Goal: Task Accomplishment & Management: Use online tool/utility

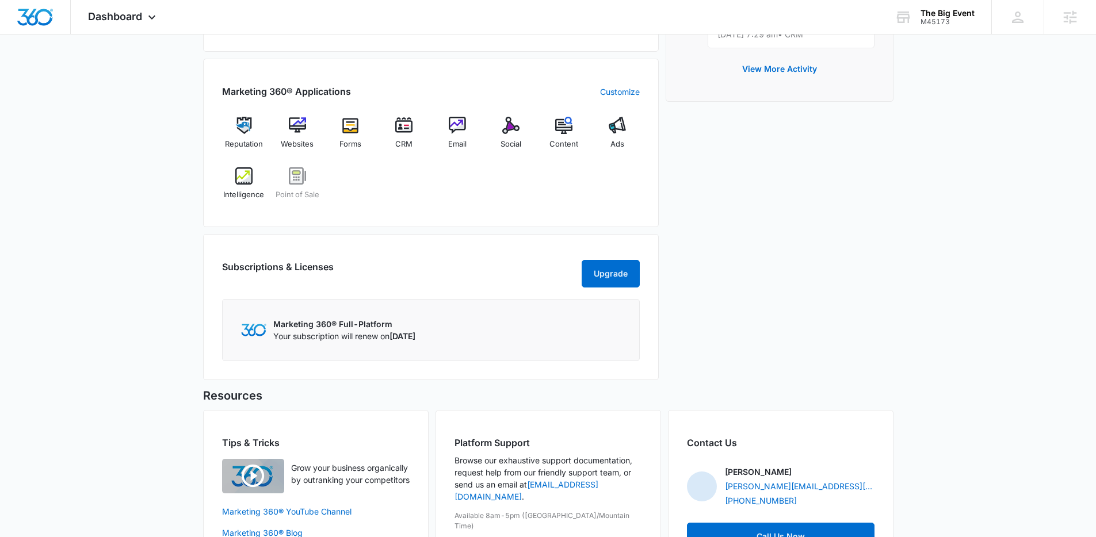
scroll to position [380, 0]
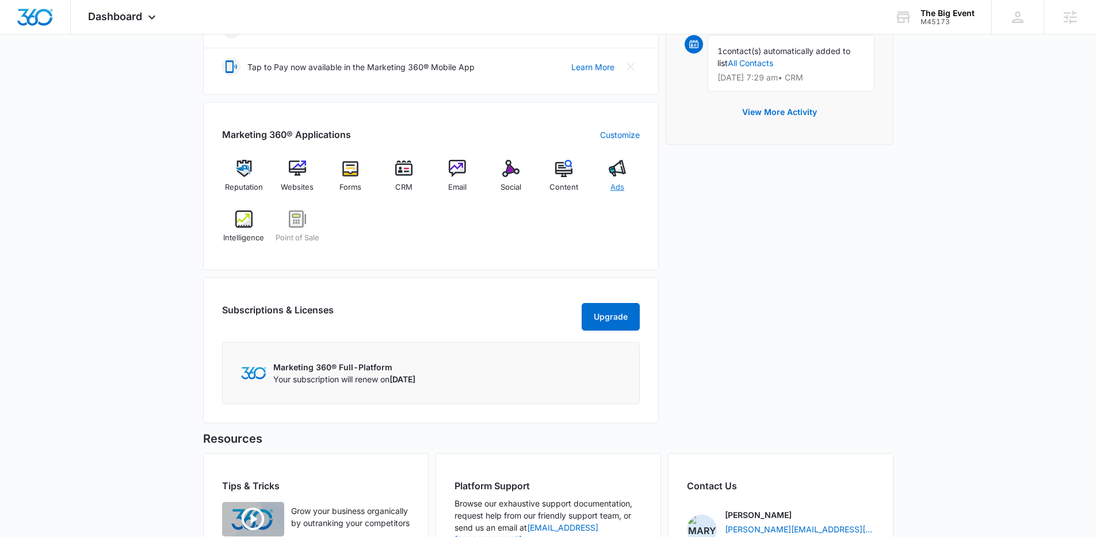
click at [625, 178] on div "Ads" at bounding box center [617, 180] width 44 height 41
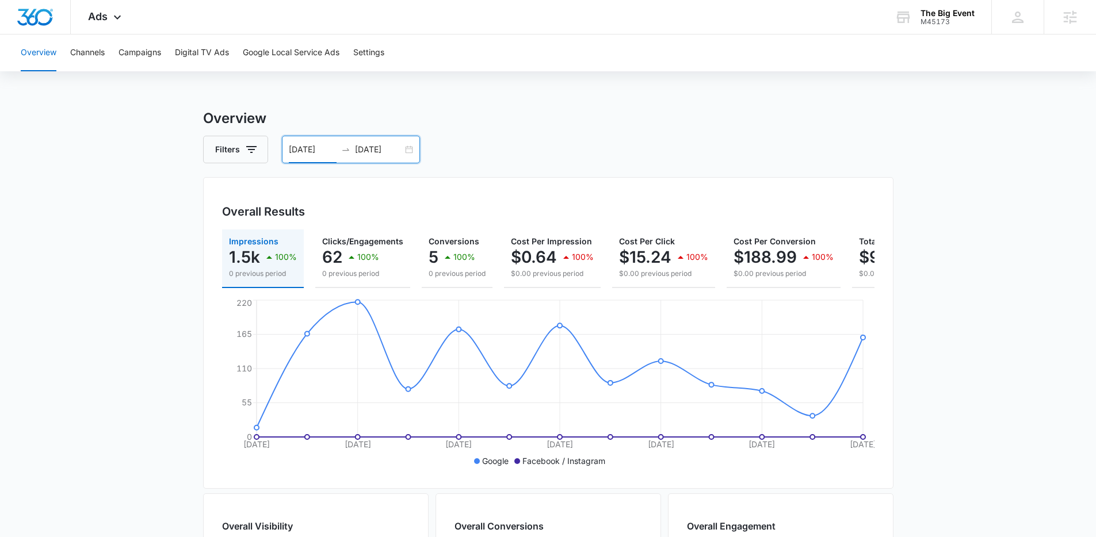
click at [318, 144] on input "08/27/2025" at bounding box center [313, 149] width 48 height 13
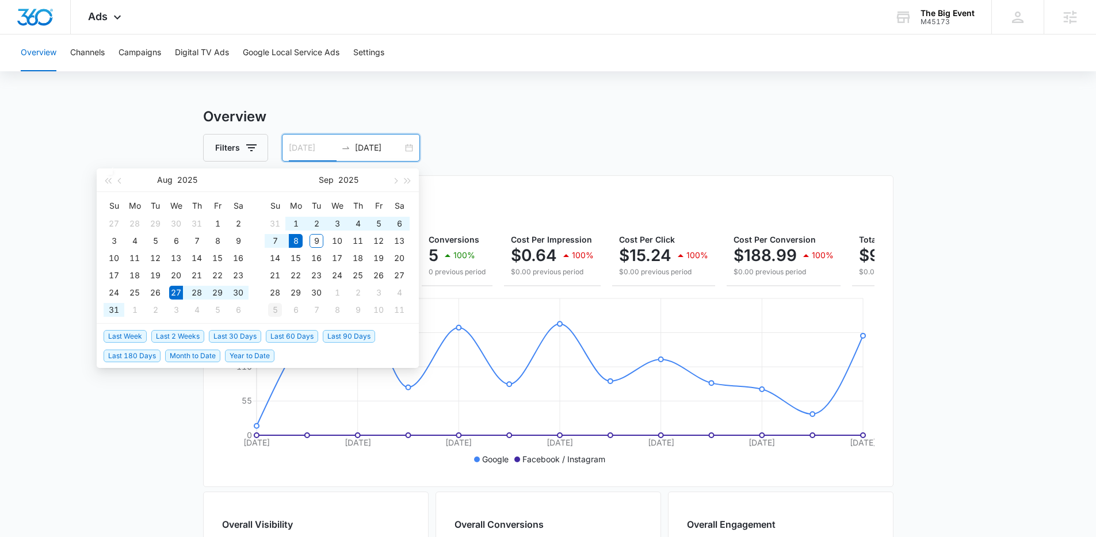
scroll to position [2, 0]
type input "08/27/2025"
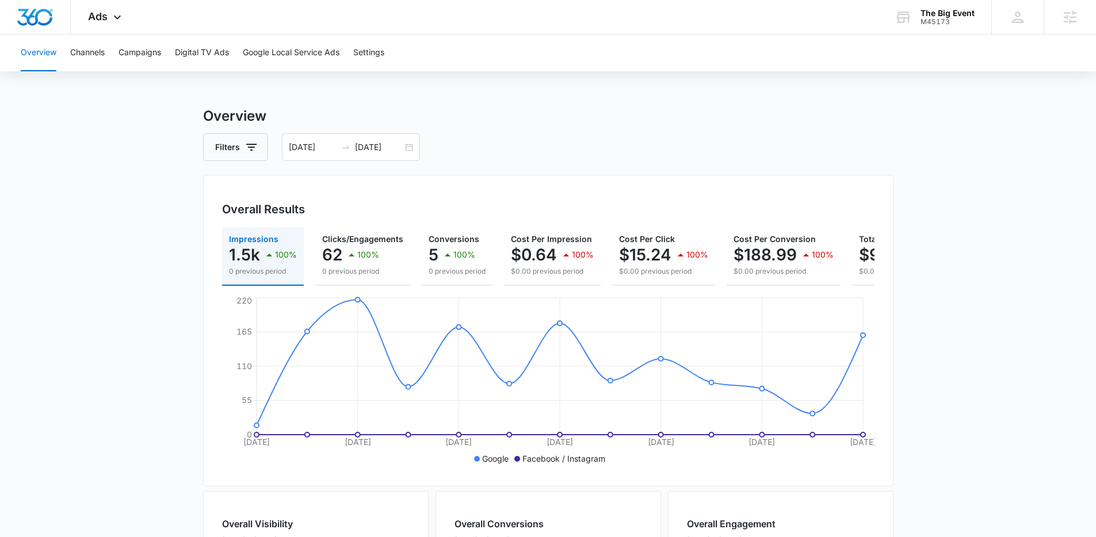
drag, startPoint x: 552, startPoint y: 37, endPoint x: 768, endPoint y: 170, distance: 254.2
click at [551, 38] on div "Overview Channels Campaigns Digital TV Ads Google Local Service Ads Settings" at bounding box center [548, 53] width 1068 height 37
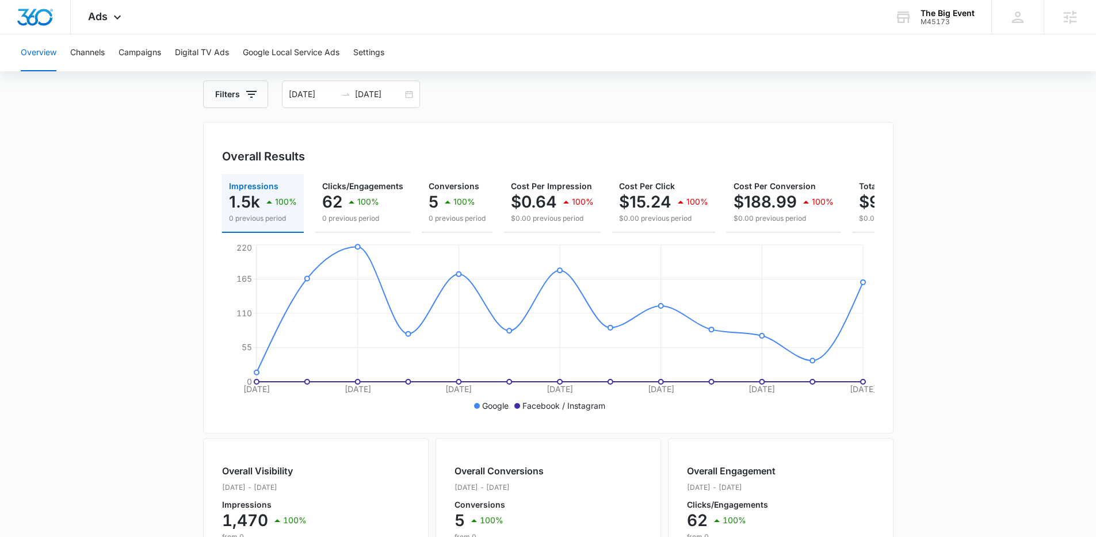
scroll to position [0, 0]
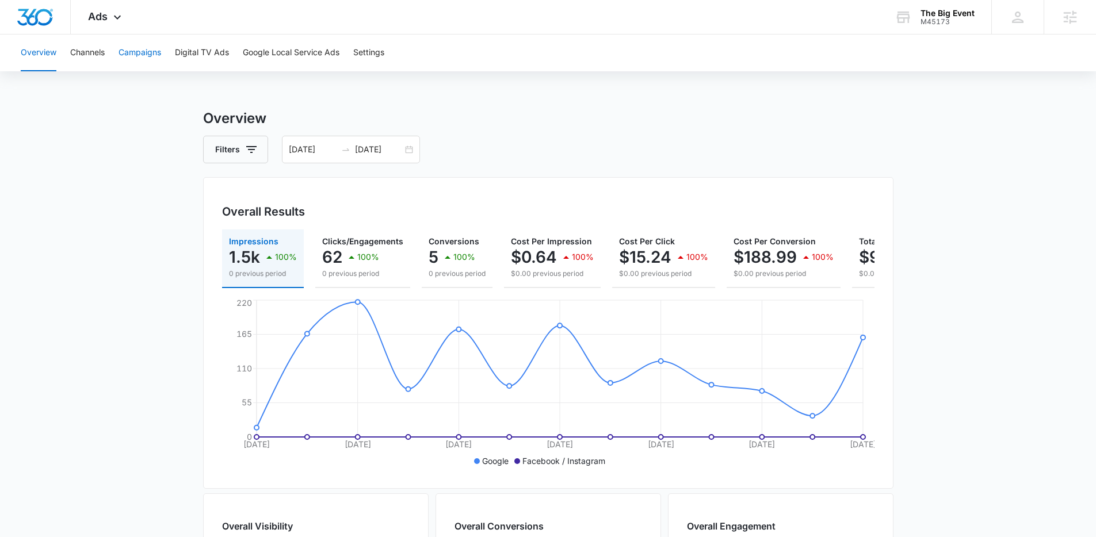
click at [124, 56] on button "Campaigns" at bounding box center [140, 53] width 43 height 37
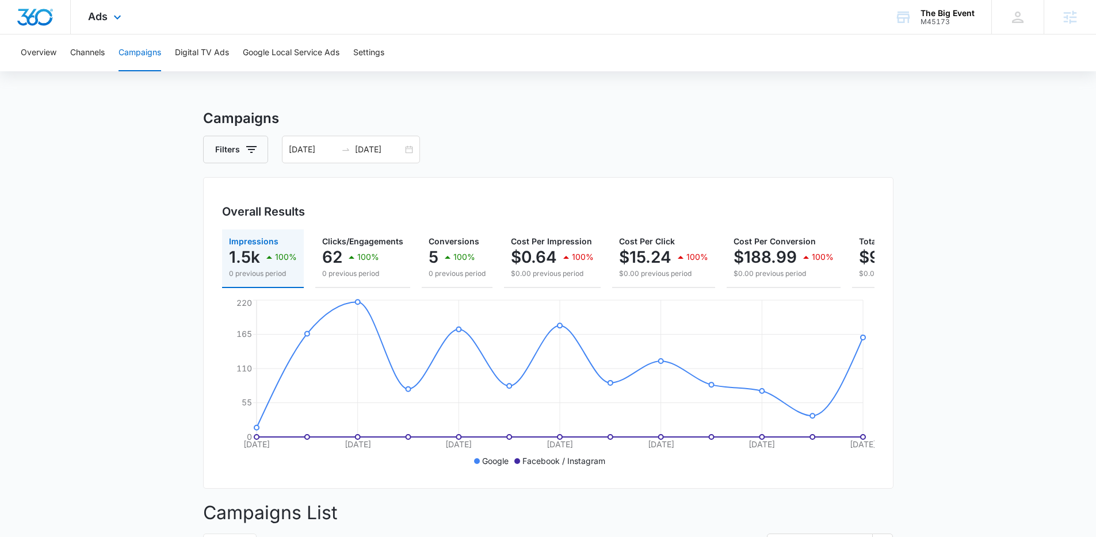
click at [84, 18] on div "Ads Apps Reputation Websites Forms CRM Email Social POS Content Ads Intelligenc…" at bounding box center [106, 17] width 71 height 34
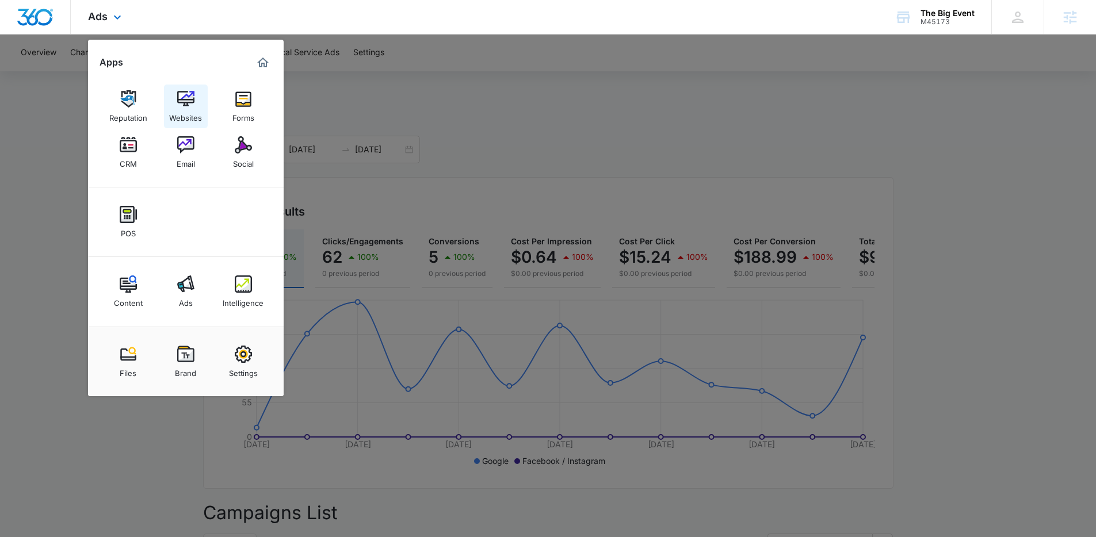
click at [189, 98] on img at bounding box center [185, 98] width 17 height 17
